Goal: Browse casually: Explore the website without a specific task or goal

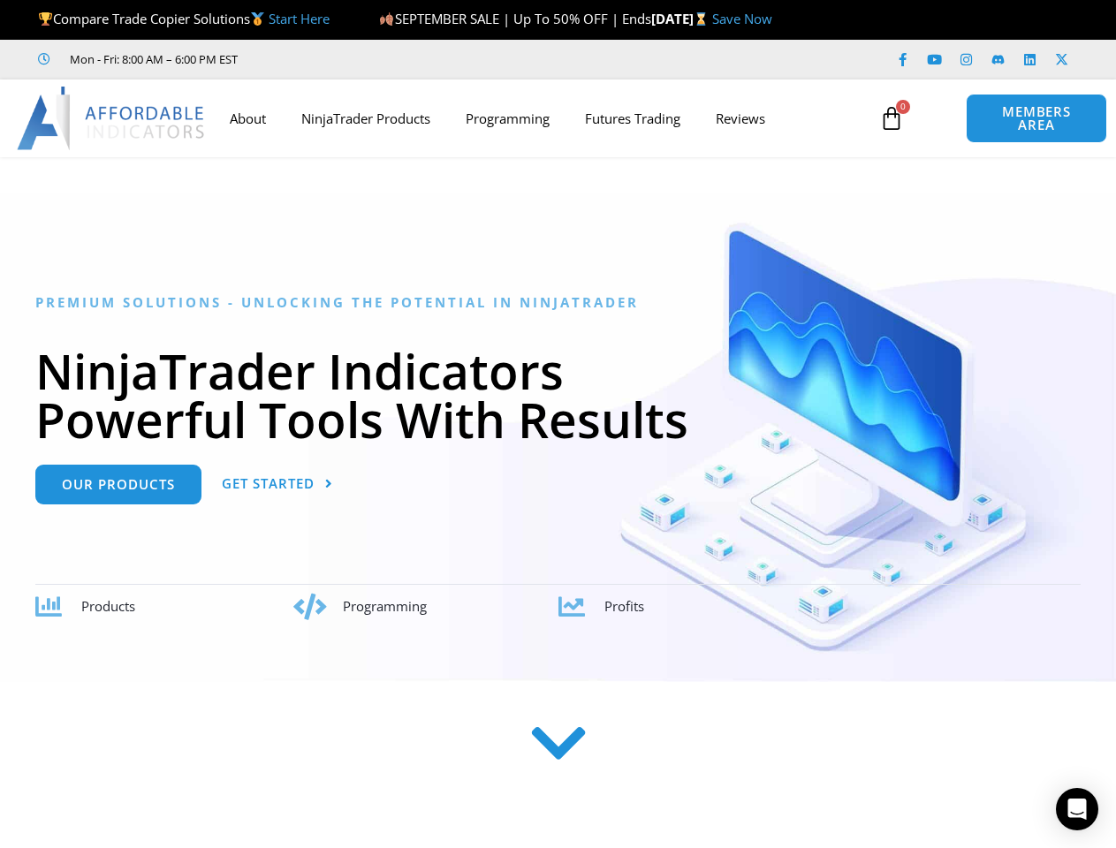
click at [557, 424] on h1 "NinjaTrader Indicators Powerful Tools With Results" at bounding box center [557, 394] width 1045 height 97
click at [891, 118] on icon at bounding box center [891, 118] width 25 height 25
click at [1077, 809] on icon "Open Intercom Messenger" at bounding box center [1077, 809] width 19 height 21
